Goal: Task Accomplishment & Management: Manage account settings

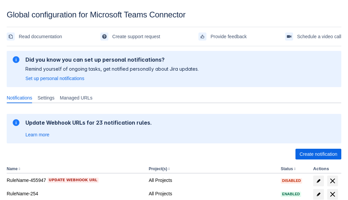
click at [319, 154] on span "Create notification" at bounding box center [319, 154] width 38 height 11
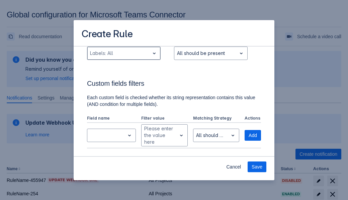
click at [124, 57] on div "Scrollable content" at bounding box center [118, 53] width 57 height 8
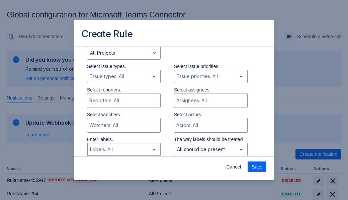
type input "435473_label"
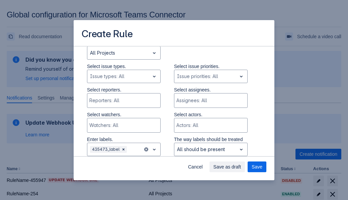
scroll to position [451, 0]
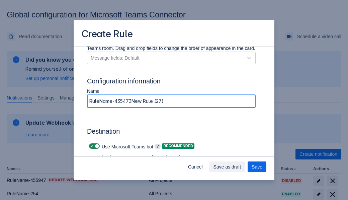
type input "RuleName-435473New Rule (27)"
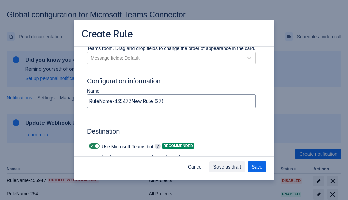
click at [91, 146] on span "Scrollable content" at bounding box center [91, 145] width 5 height 5
click at [91, 146] on input "Scrollable content" at bounding box center [91, 146] width 4 height 4
checkbox input "false"
type input "https://prod-74.westus.logic.azure.com:443/workflows/f11e74d8c9ca438c8769757d73…"
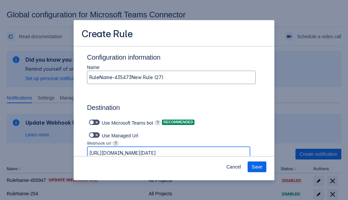
click at [257, 167] on span "Save" at bounding box center [257, 167] width 11 height 11
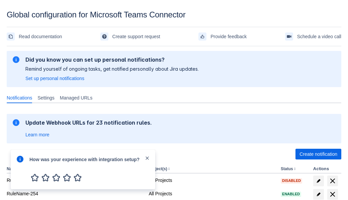
click at [22, 164] on div at bounding box center [20, 169] width 8 height 29
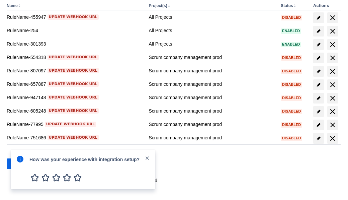
click at [22, 164] on div at bounding box center [20, 169] width 8 height 29
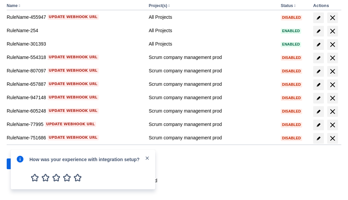
click at [22, 164] on div at bounding box center [20, 169] width 8 height 29
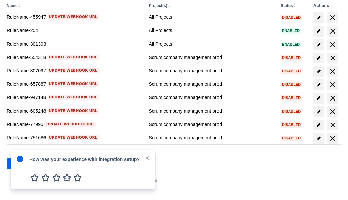
click at [22, 164] on div at bounding box center [20, 169] width 8 height 29
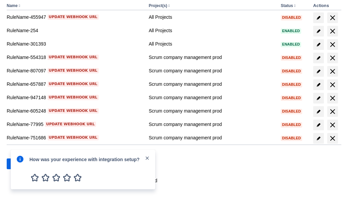
click at [22, 164] on div at bounding box center [20, 169] width 8 height 29
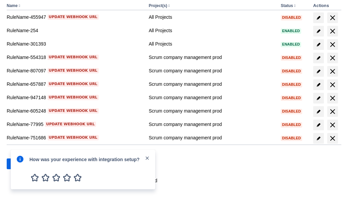
click at [22, 164] on div at bounding box center [20, 169] width 8 height 29
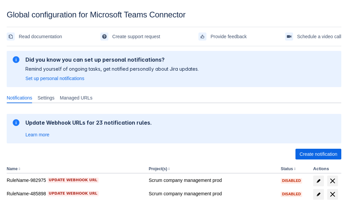
scroll to position [163, 0]
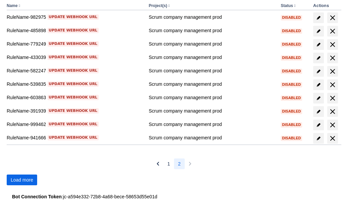
click at [22, 180] on span "Load more" at bounding box center [22, 180] width 22 height 11
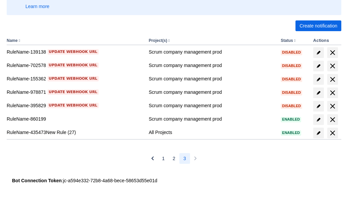
scroll to position [128, 0]
click at [333, 133] on span "delete" at bounding box center [333, 133] width 8 height 8
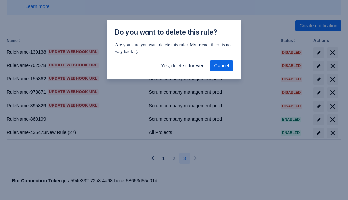
click at [182, 66] on span "Yes, delete it forever" at bounding box center [182, 65] width 43 height 11
